Goal: Obtain resource: Download file/media

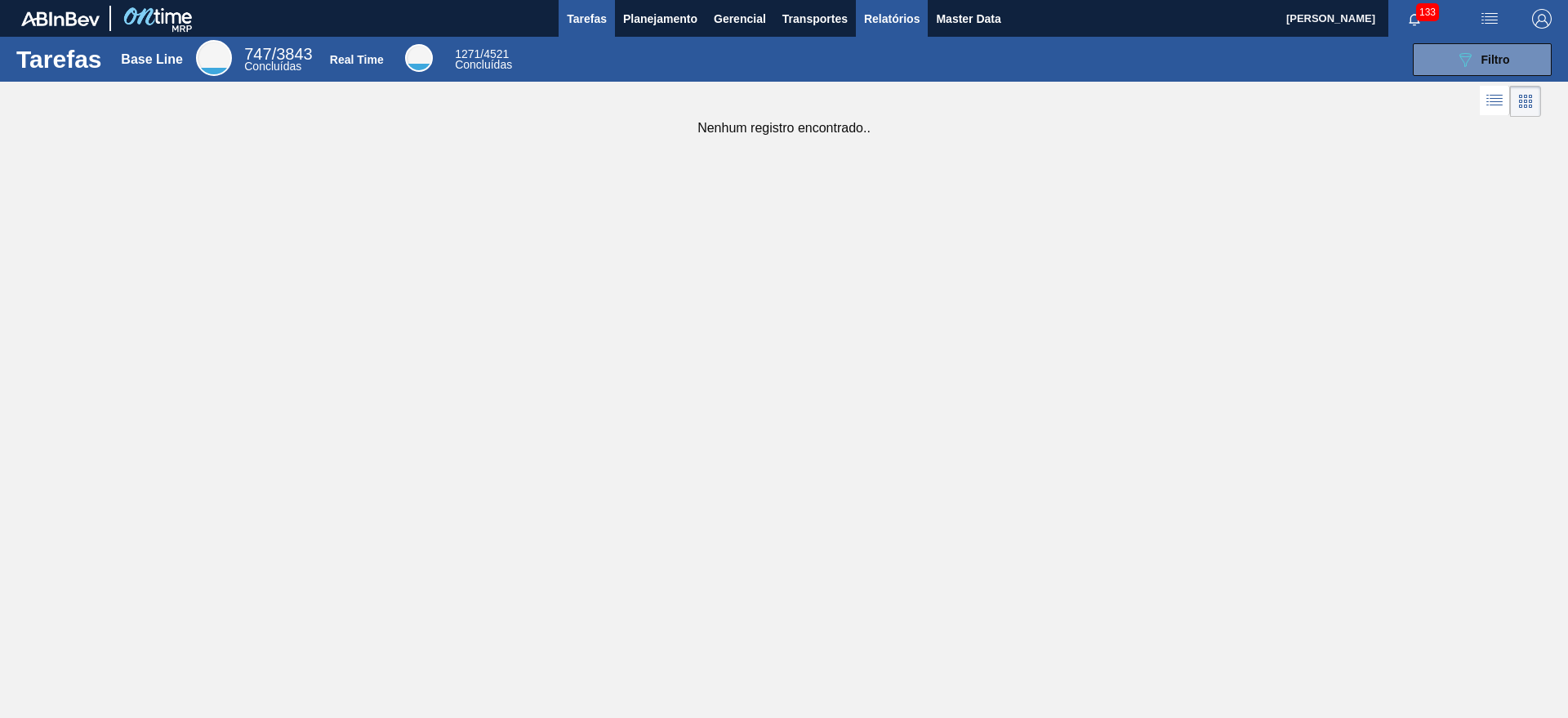
click at [888, 22] on span "Relatórios" at bounding box center [891, 18] width 56 height 19
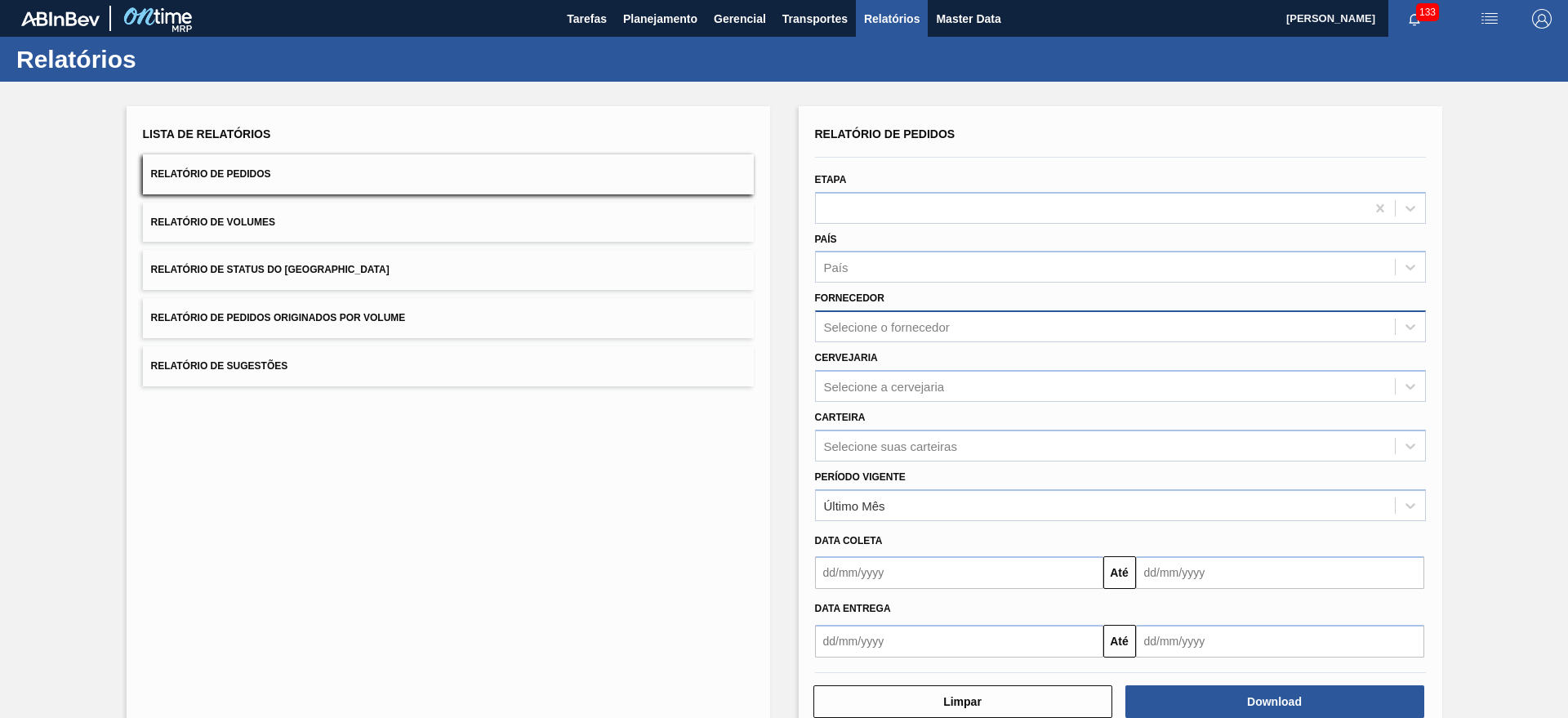
click at [888, 312] on div "Selecione o fornecedor" at bounding box center [1119, 326] width 611 height 32
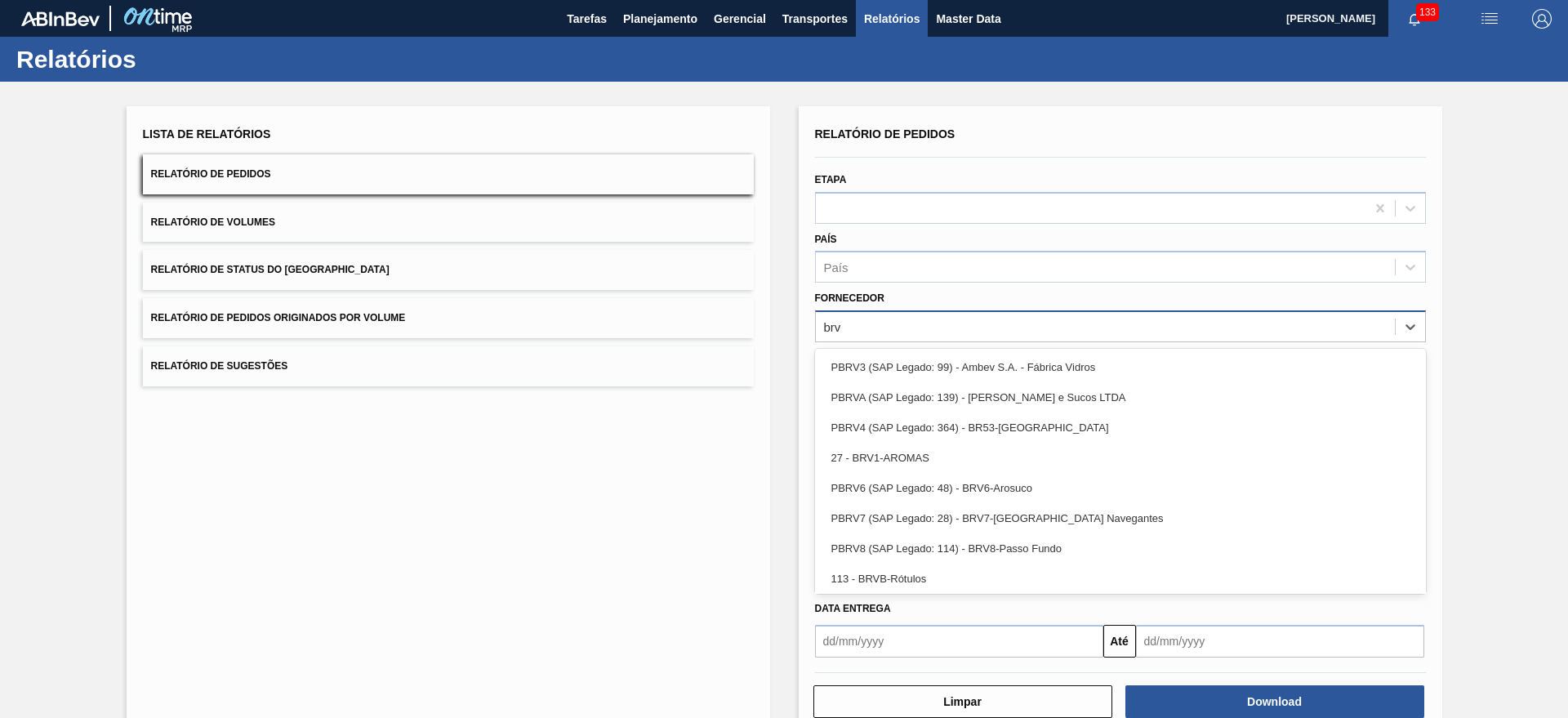
type input "brv4"
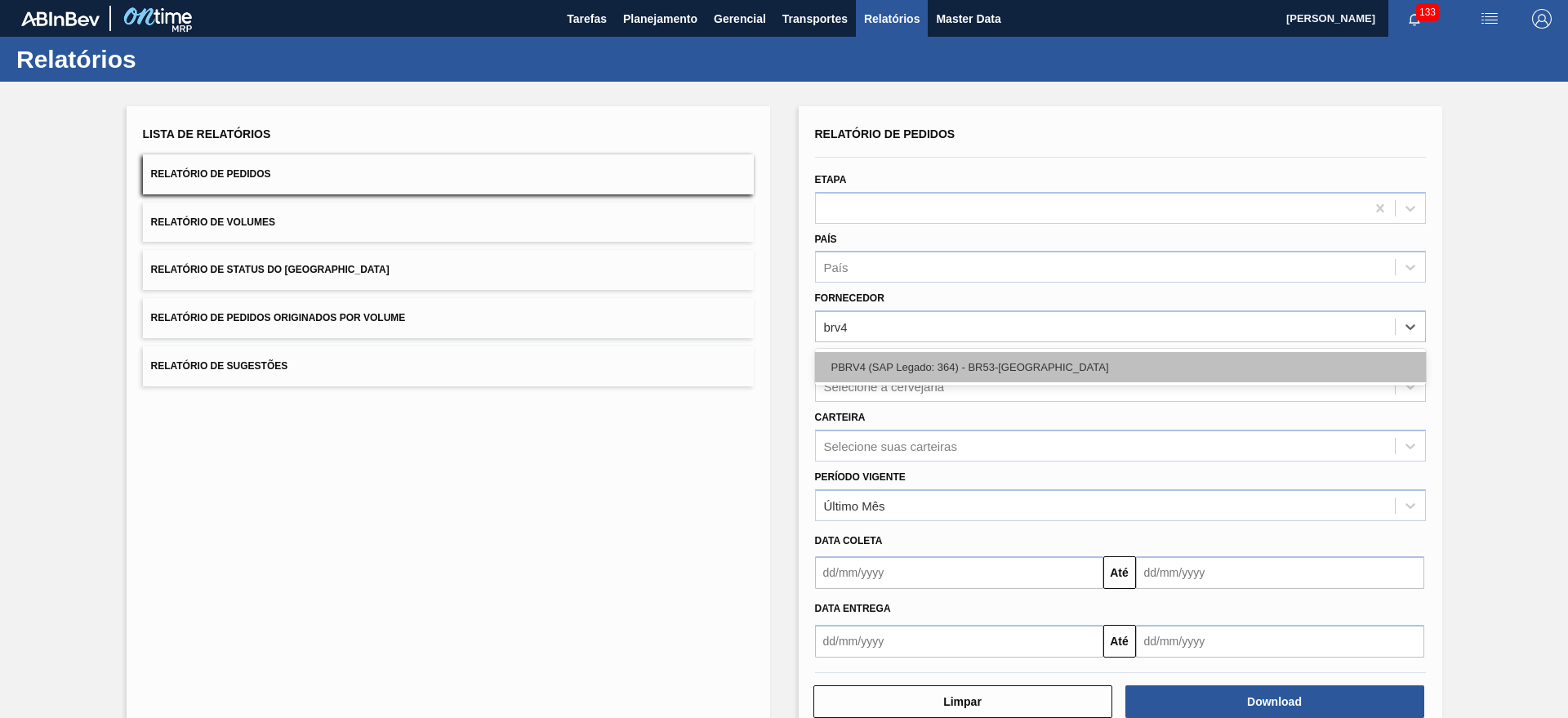
click at [902, 381] on div "PBRV4 (SAP Legado: 364) - BR53-[GEOGRAPHIC_DATA]" at bounding box center [1119, 367] width 611 height 31
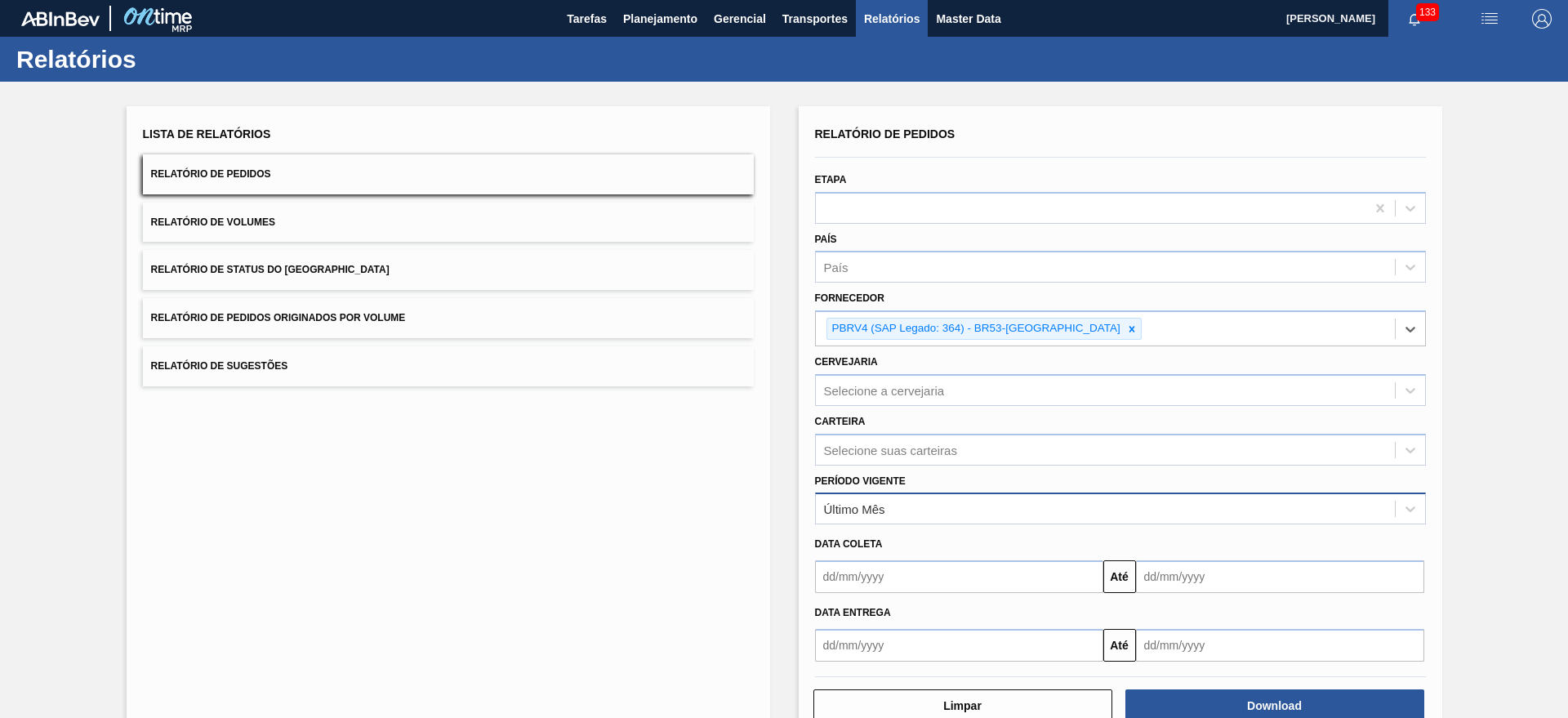
click at [977, 509] on div "Último Mês" at bounding box center [1105, 509] width 579 height 24
click at [796, 465] on div "Lista de Relatórios Relatório de Pedidos Relatório de Volumes Relatório de Stat…" at bounding box center [784, 421] width 1568 height 679
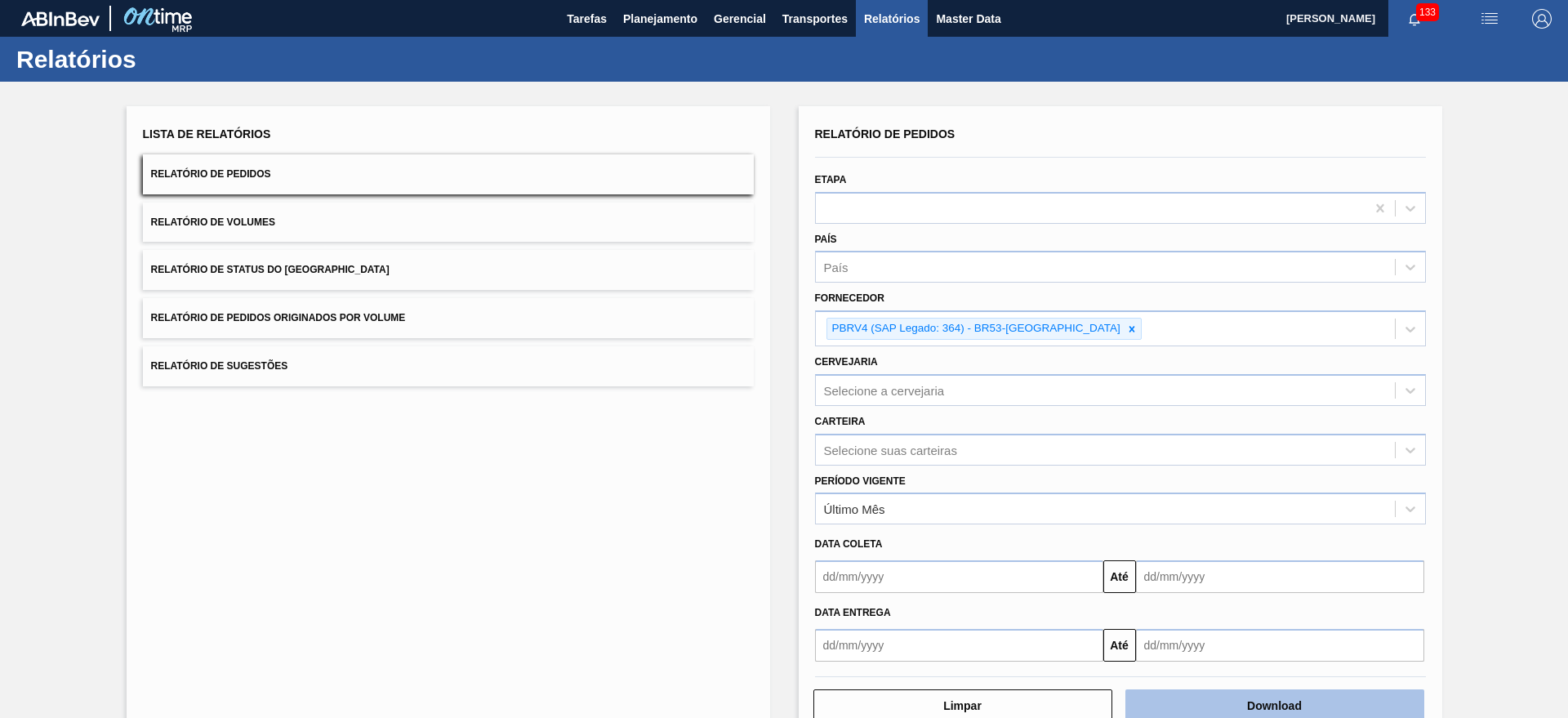
click at [1210, 700] on button "Download" at bounding box center [1275, 706] width 299 height 33
